Goal: Information Seeking & Learning: Learn about a topic

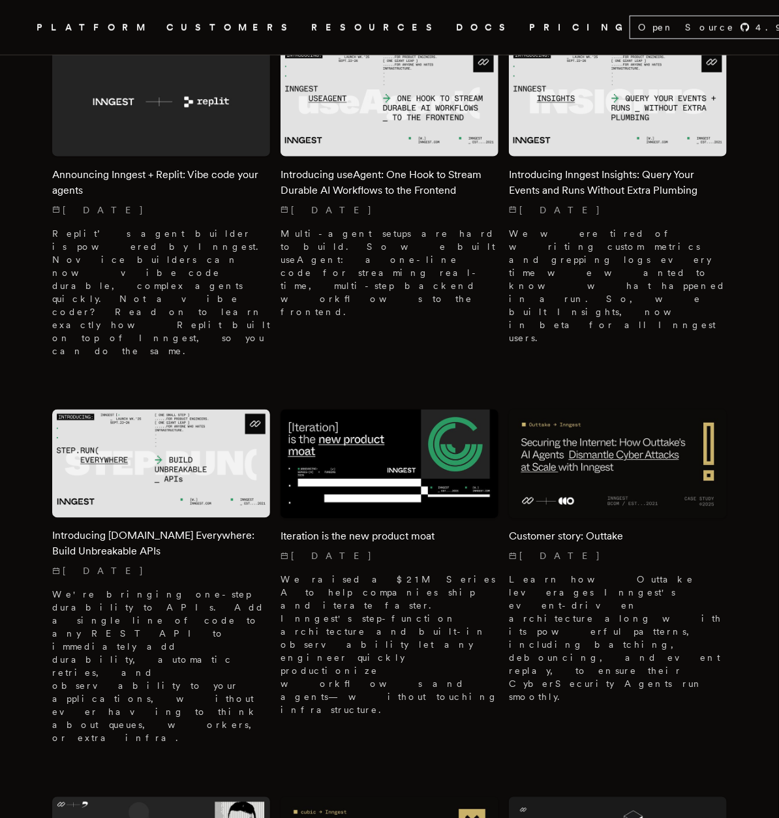
scroll to position [372, 0]
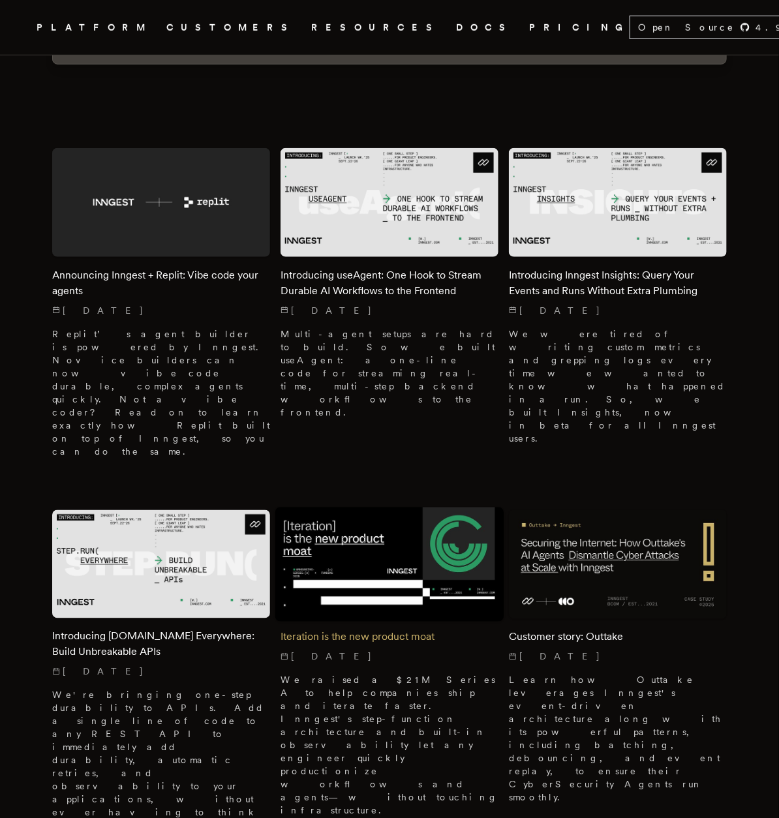
click at [382, 542] on img at bounding box center [389, 564] width 229 height 114
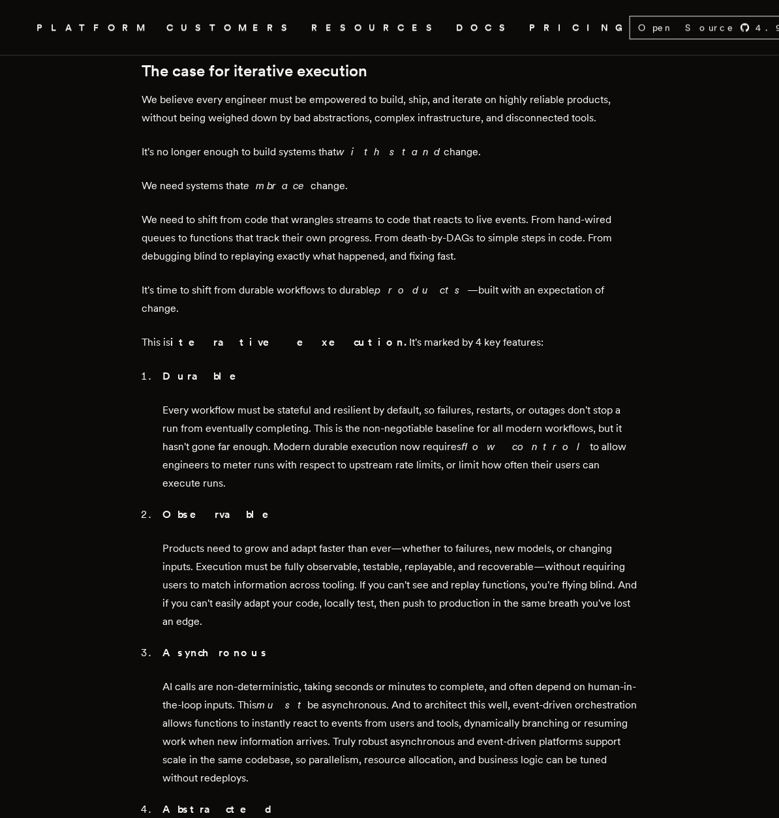
scroll to position [1157, 0]
click at [172, 333] on p "This is iterative execution. It's marked by 4 key features:" at bounding box center [390, 342] width 496 height 18
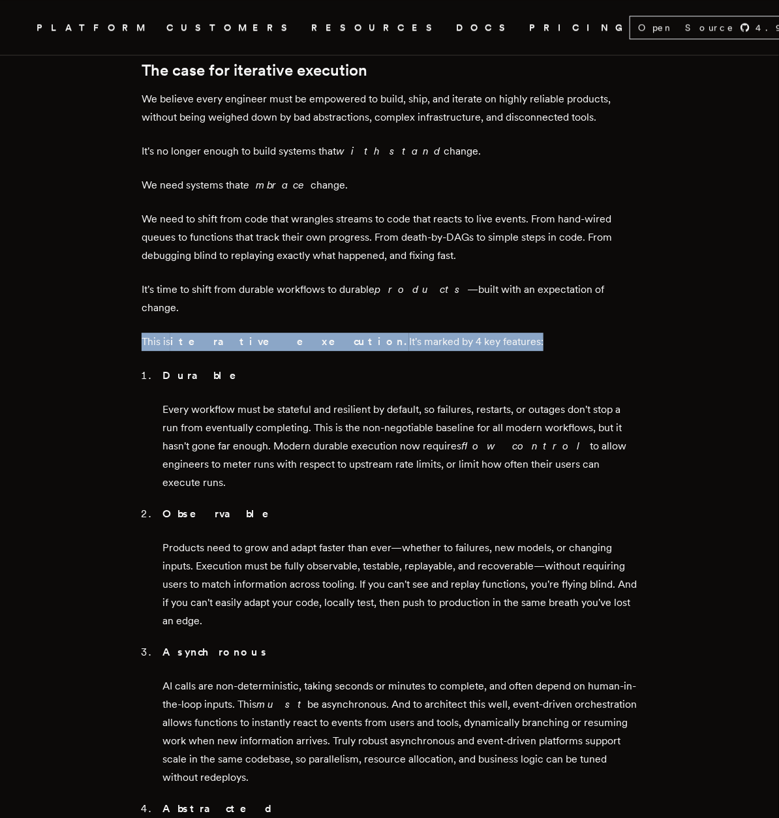
click at [172, 333] on p "This is iterative execution. It's marked by 4 key features:" at bounding box center [390, 342] width 496 height 18
